Goal: Navigation & Orientation: Find specific page/section

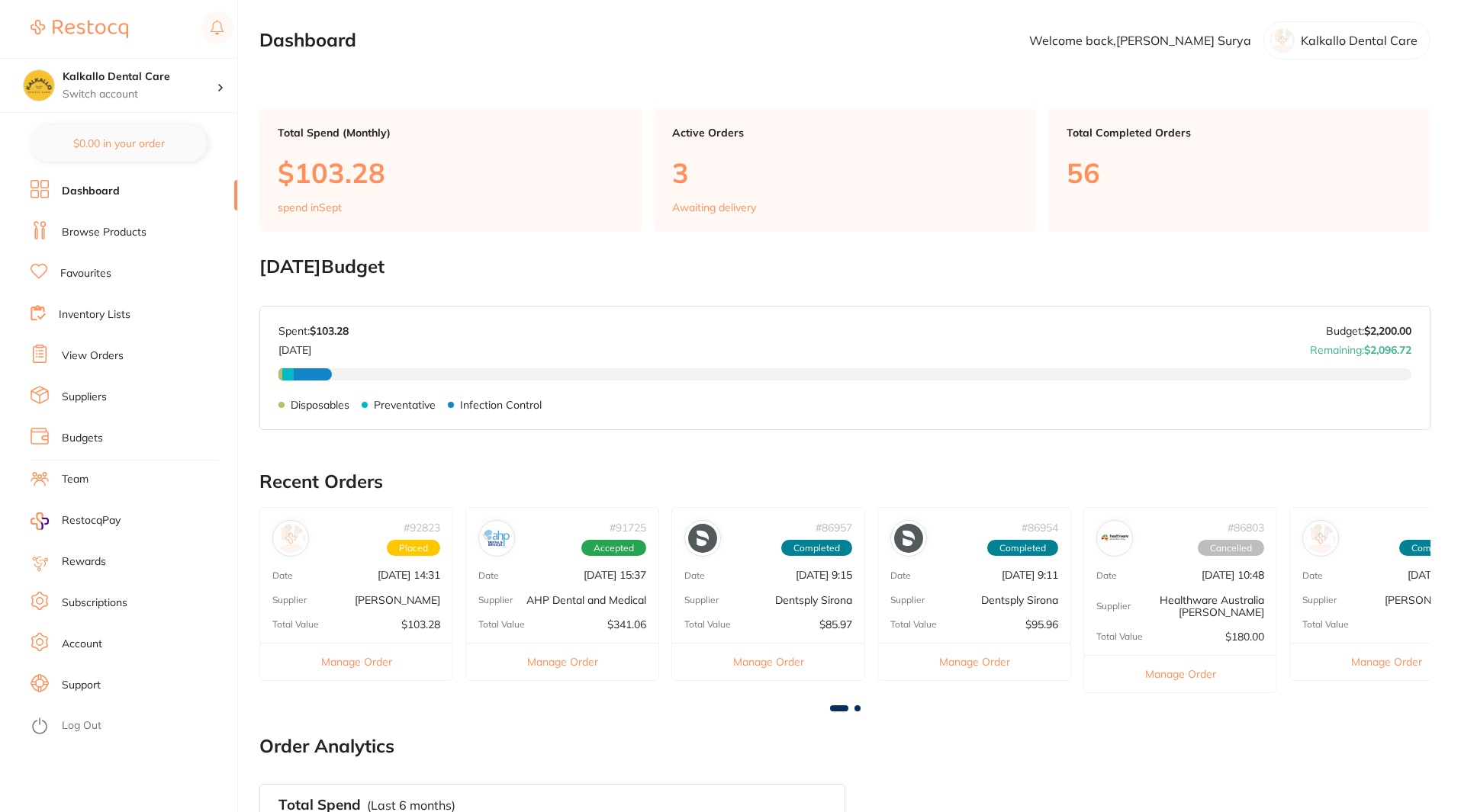
click at [93, 642] on link "Account" at bounding box center [82, 644] width 41 height 15
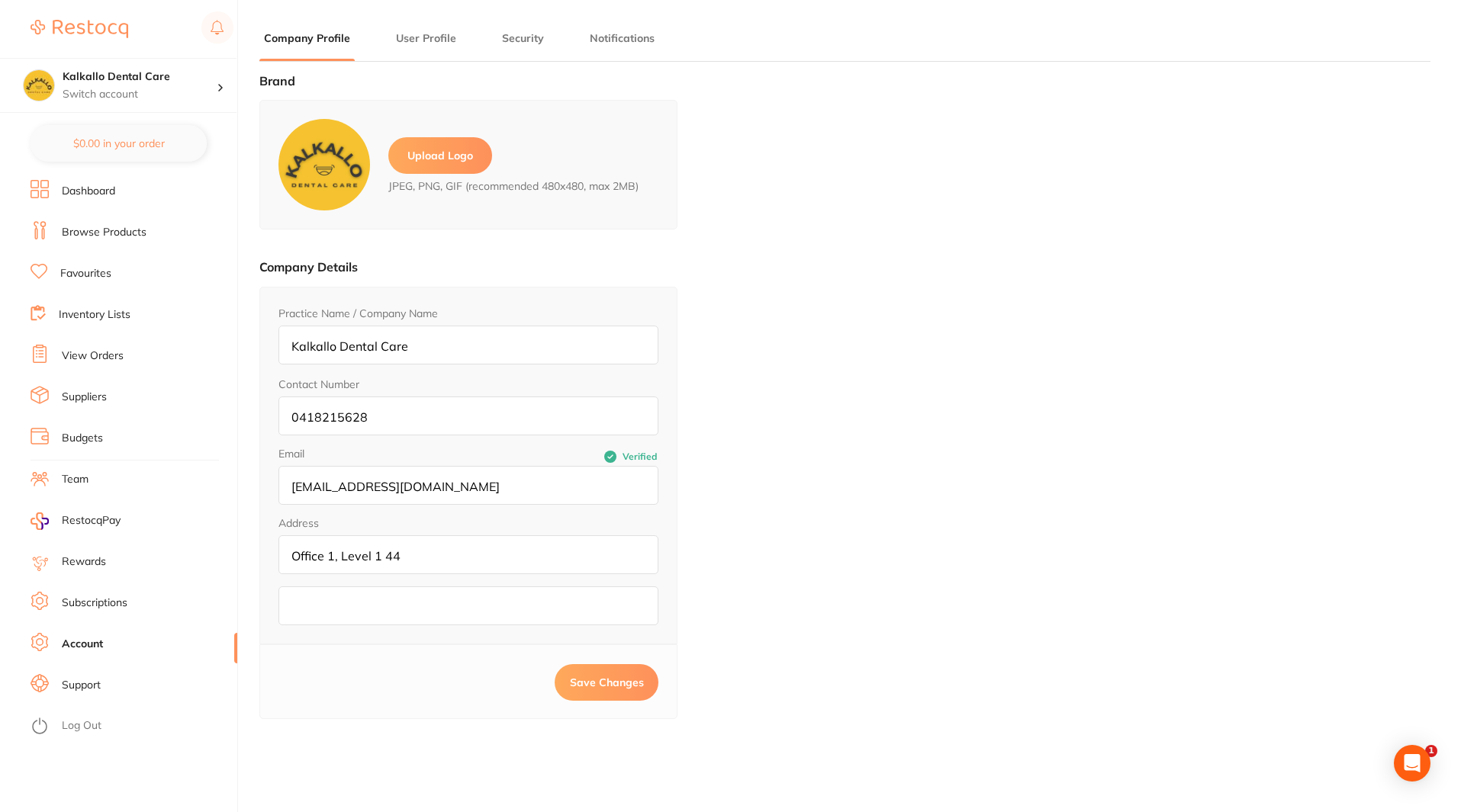
type input "[PERSON_NAME]"
type input "Surya"
type input "[EMAIL_ADDRESS][DOMAIN_NAME]"
click at [111, 224] on li "Browse Products" at bounding box center [134, 233] width 207 height 23
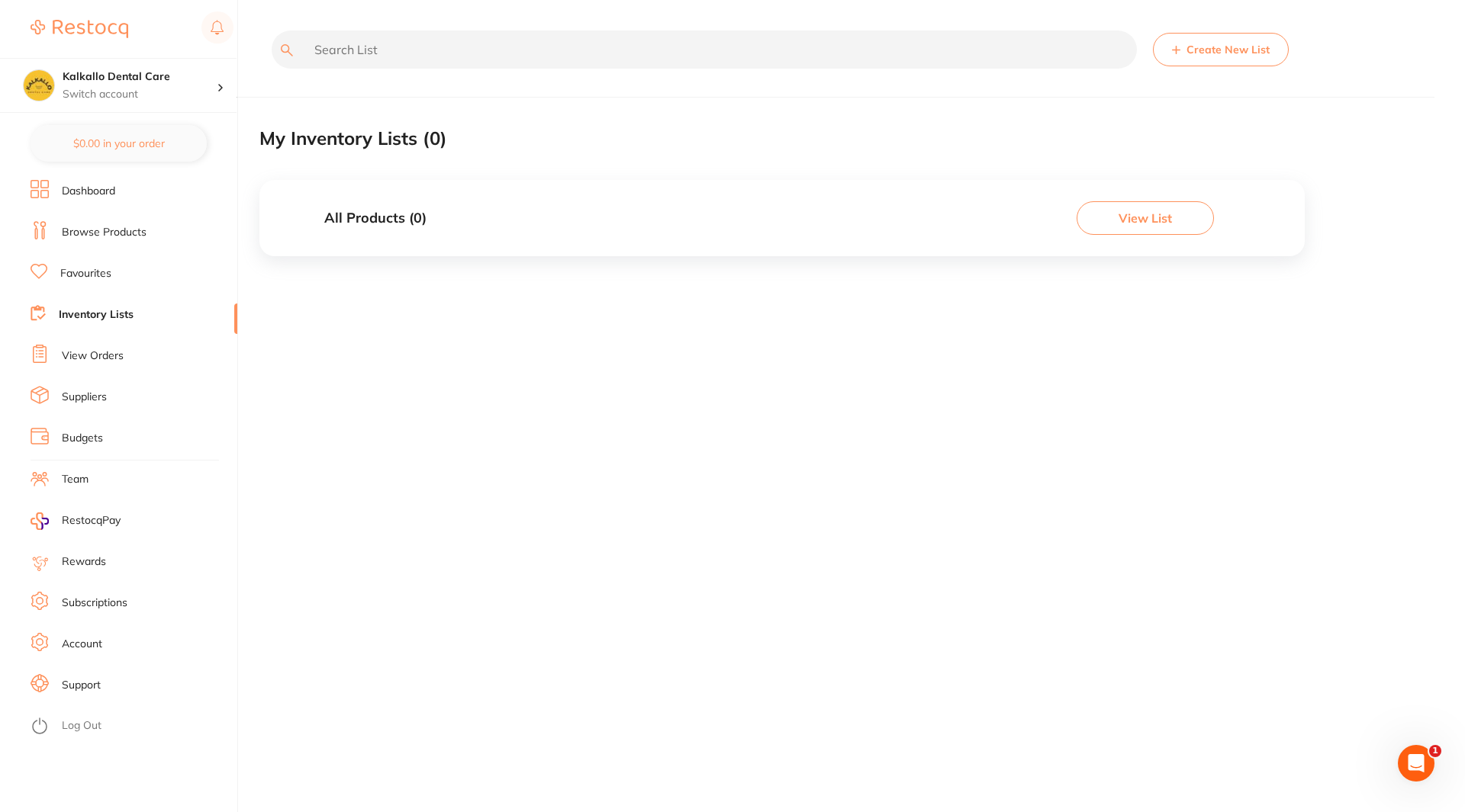
click at [93, 681] on link "Support" at bounding box center [81, 685] width 39 height 15
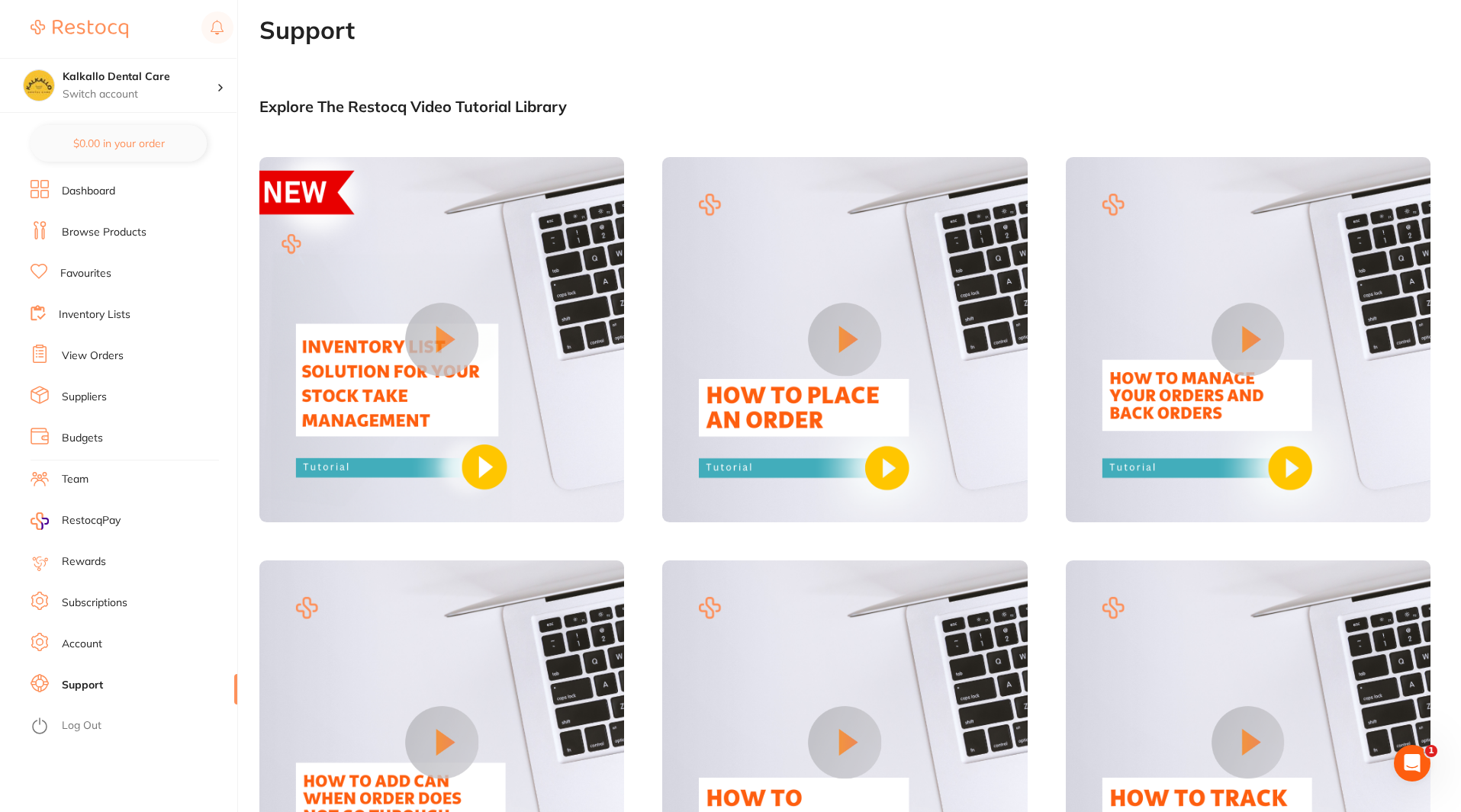
click at [88, 228] on link "Browse Products" at bounding box center [104, 232] width 84 height 15
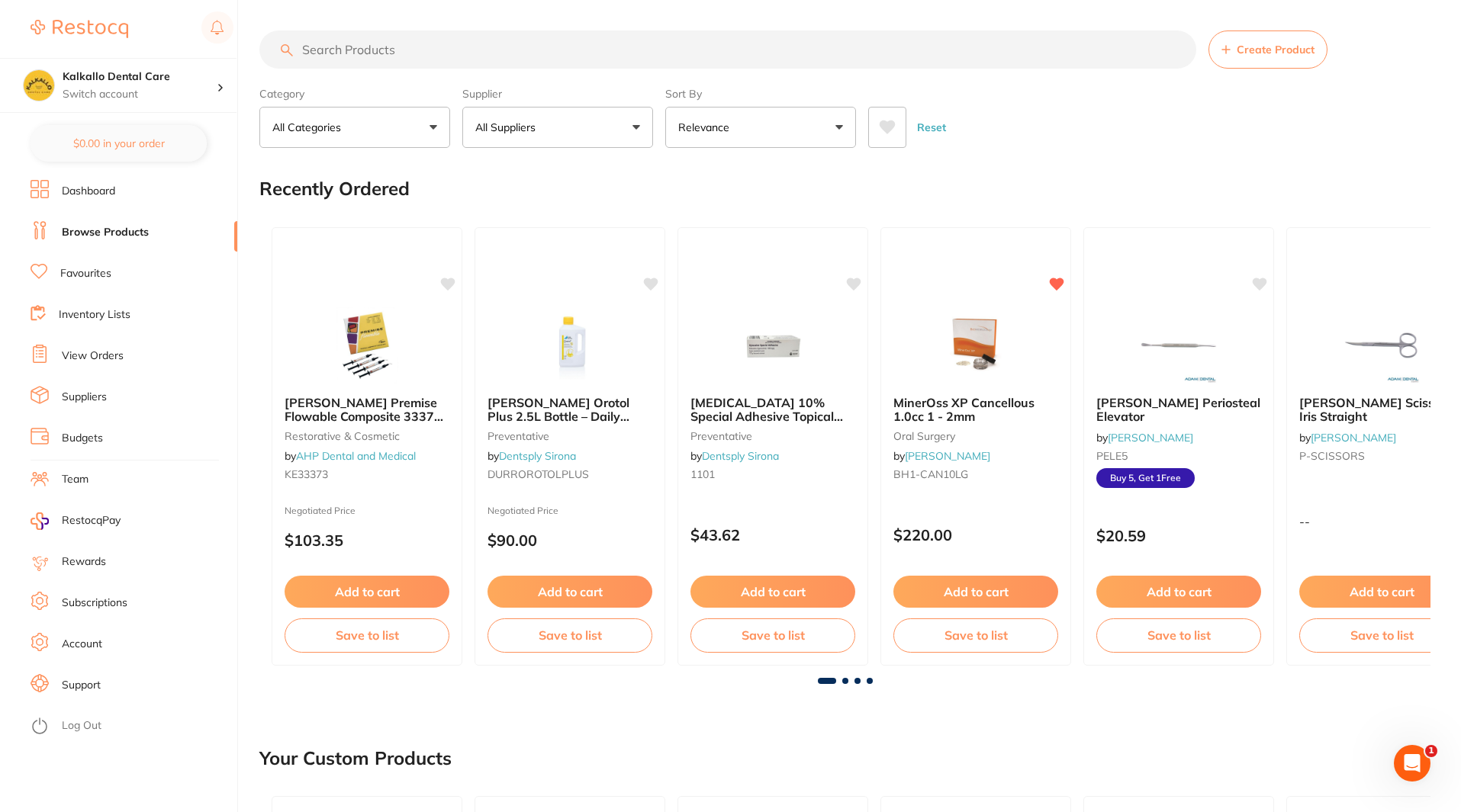
click at [90, 257] on ul "Dashboard Browse Products Favourites Inventory Lists View Orders Suppliers Budg…" at bounding box center [134, 496] width 207 height 632
click at [94, 353] on link "View Orders" at bounding box center [93, 356] width 62 height 15
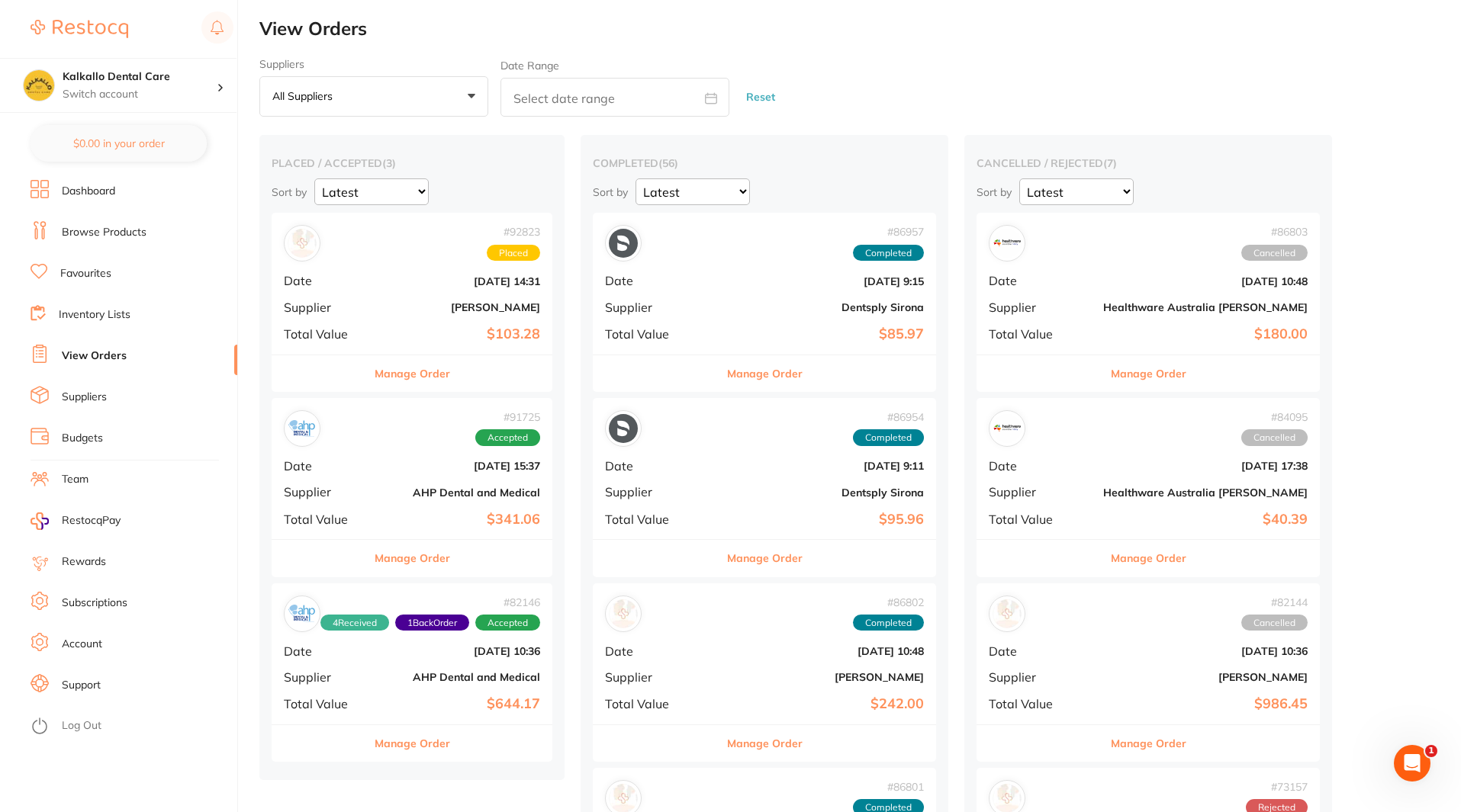
click at [93, 405] on li "Suppliers" at bounding box center [134, 397] width 207 height 23
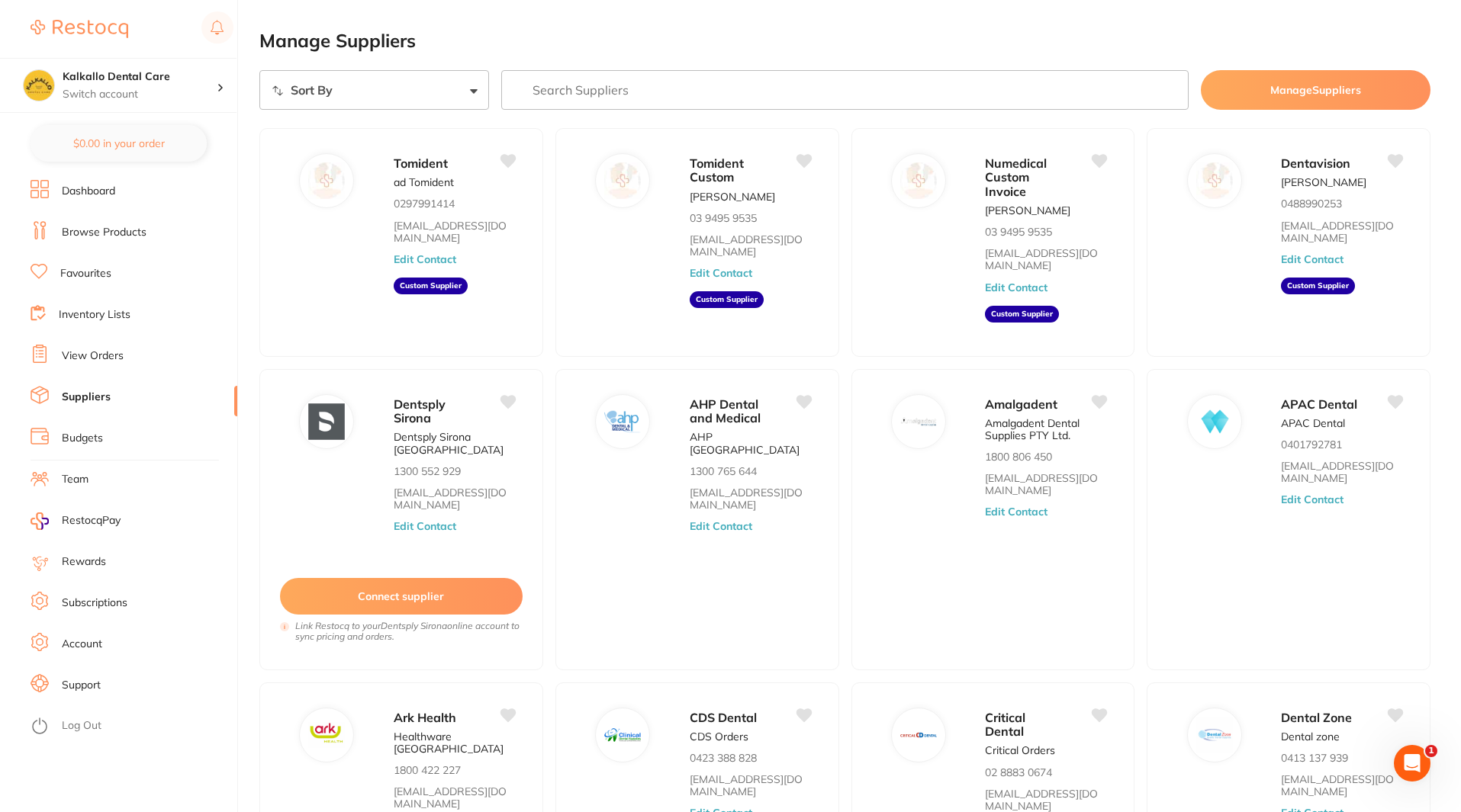
click at [128, 224] on li "Browse Products" at bounding box center [134, 233] width 207 height 23
